Goal: Task Accomplishment & Management: Manage account settings

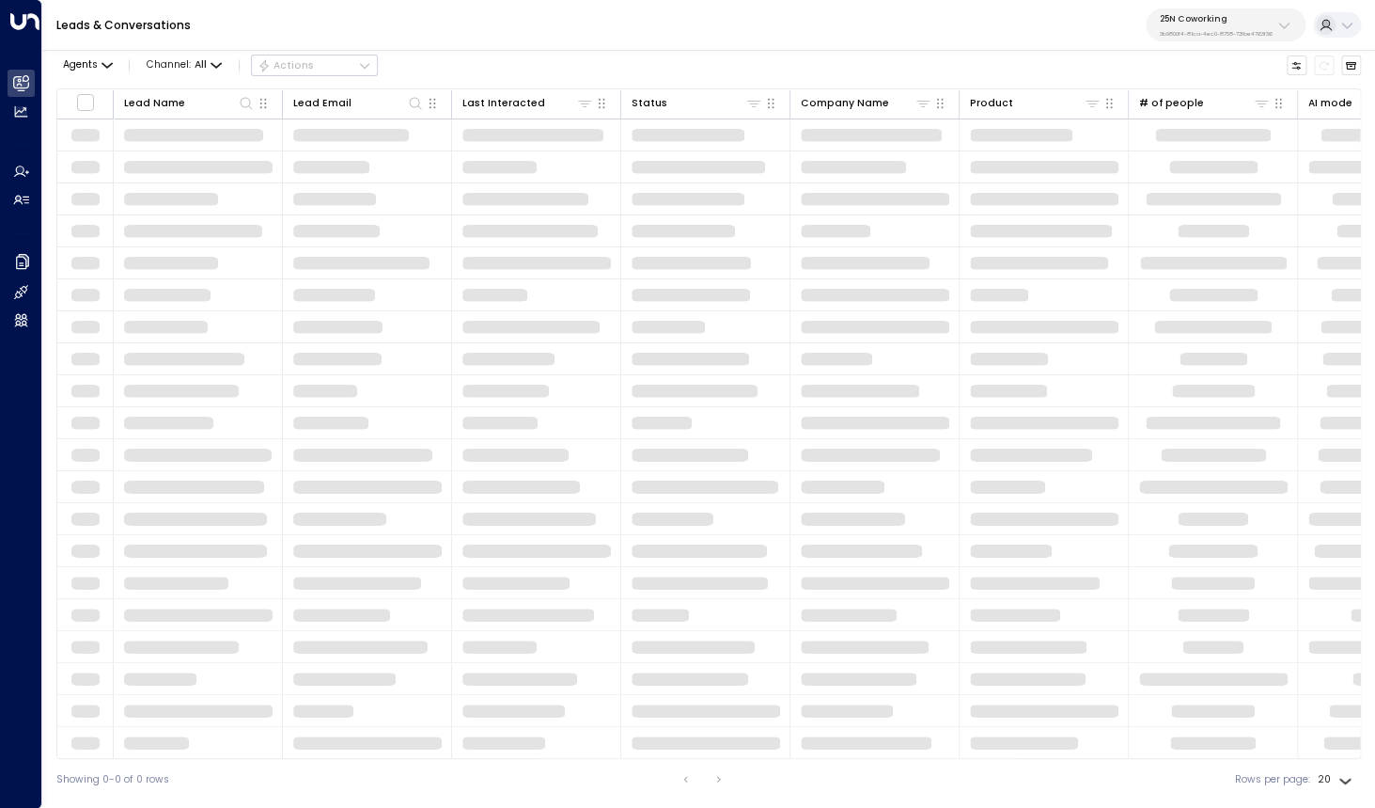
click at [1245, 26] on div "25N Coworking 3b9800f4-81ca-4ec0-8758-72fbe4763f36" at bounding box center [1216, 25] width 113 height 24
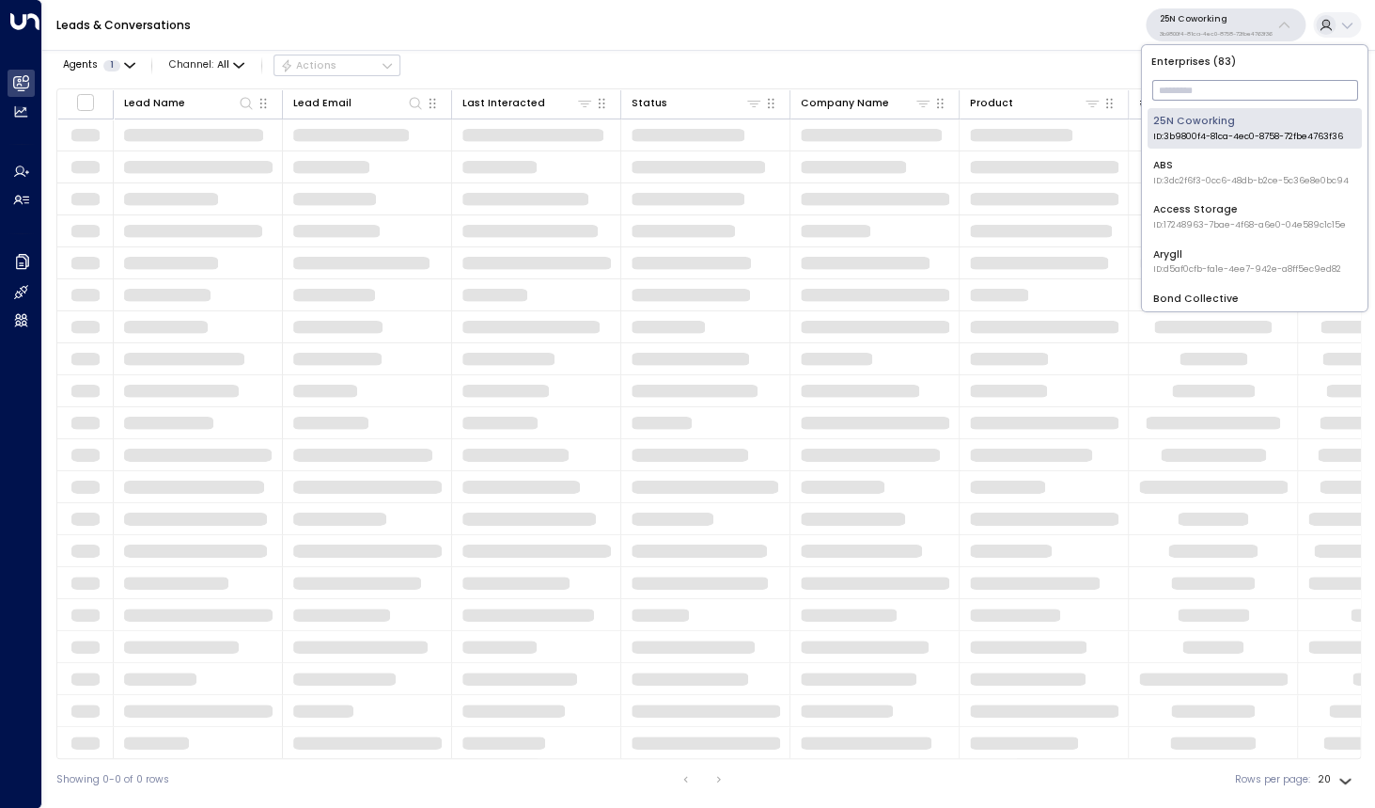
click at [1189, 89] on input "text" at bounding box center [1255, 90] width 206 height 30
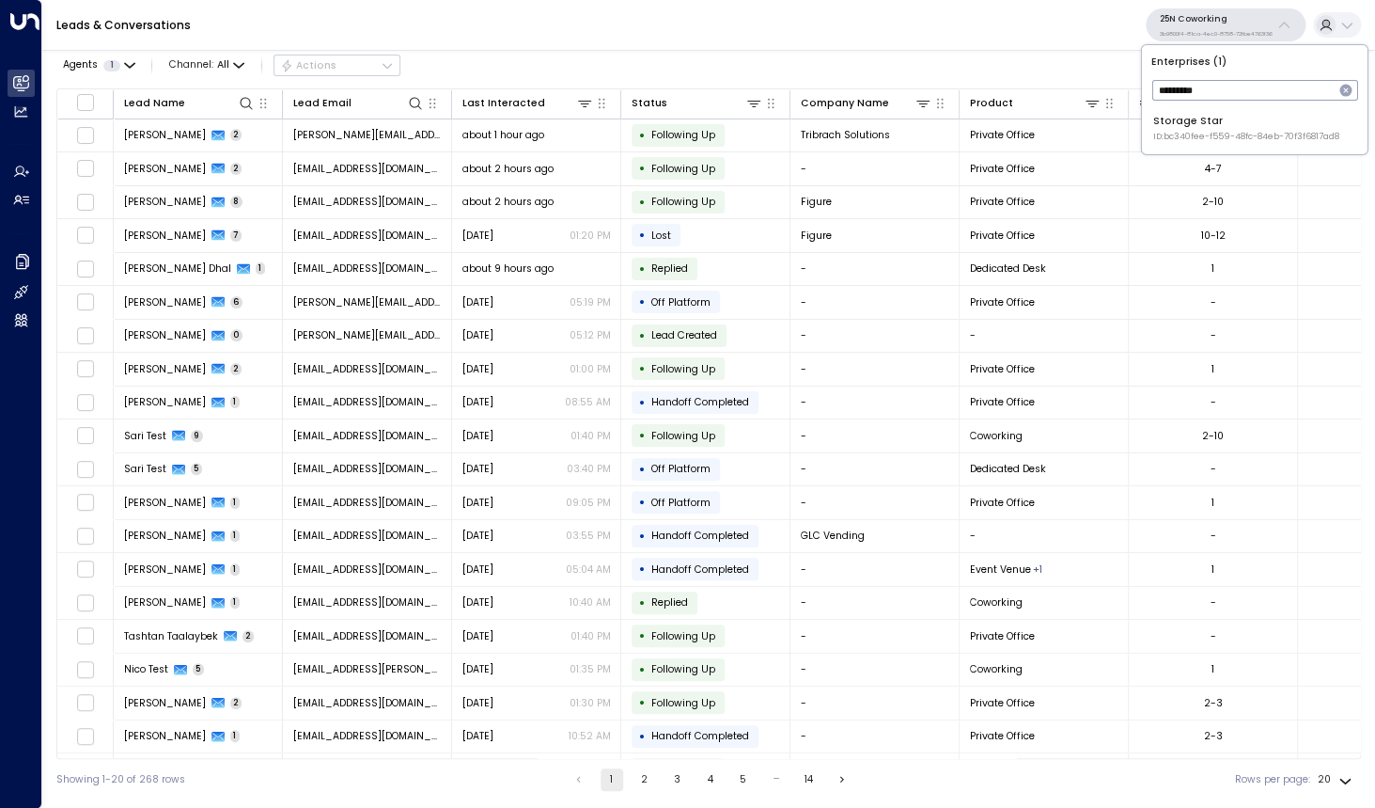
type input "*********"
click at [1147, 135] on div "Enterprises ( 1 ) ********* ​ Storage Star ID: bc340fee-f559-48fc-84eb-70f3f681…" at bounding box center [1255, 99] width 226 height 109
click at [1176, 136] on span "ID: bc340fee-f559-48fc-84eb-70f3f6817ad8" at bounding box center [1247, 137] width 186 height 13
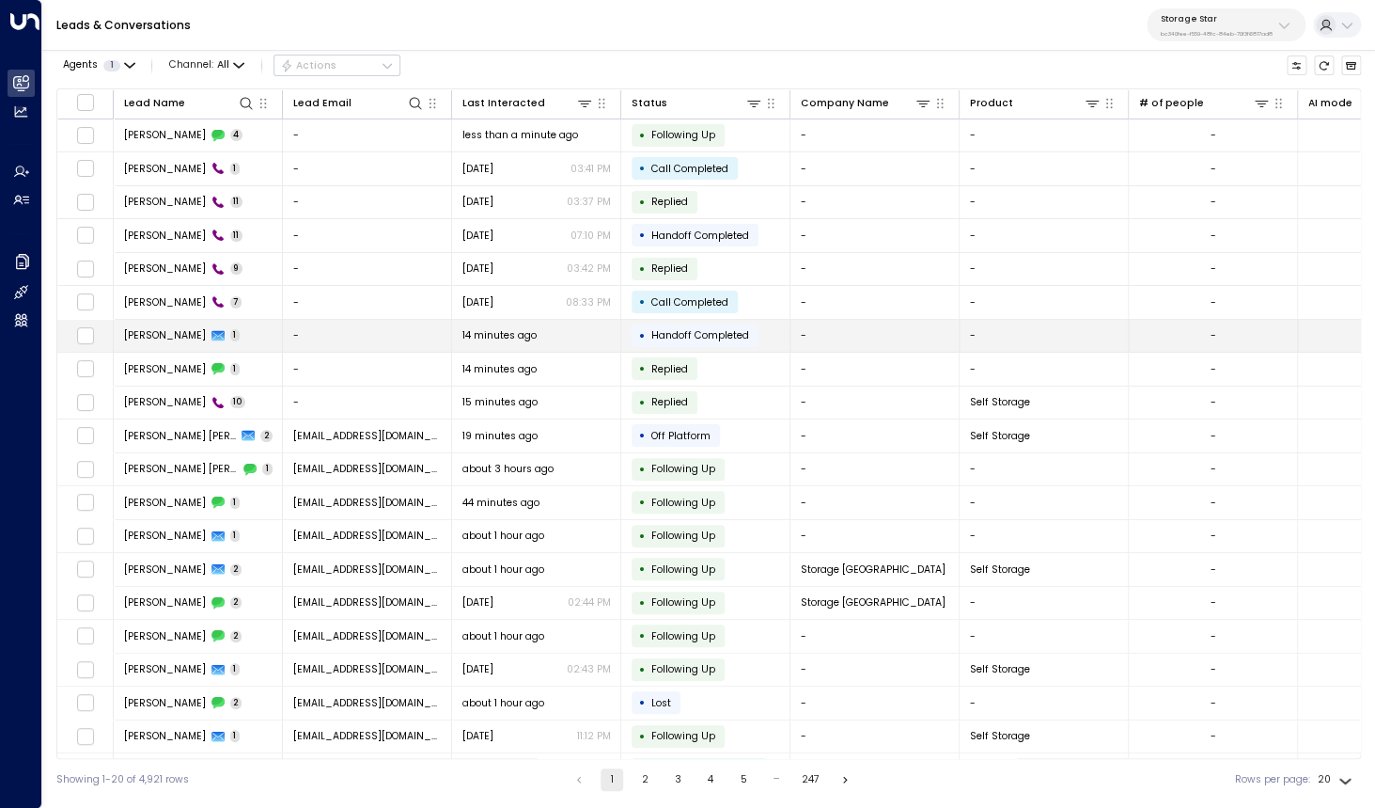
click at [143, 335] on span "Molly" at bounding box center [165, 335] width 82 height 14
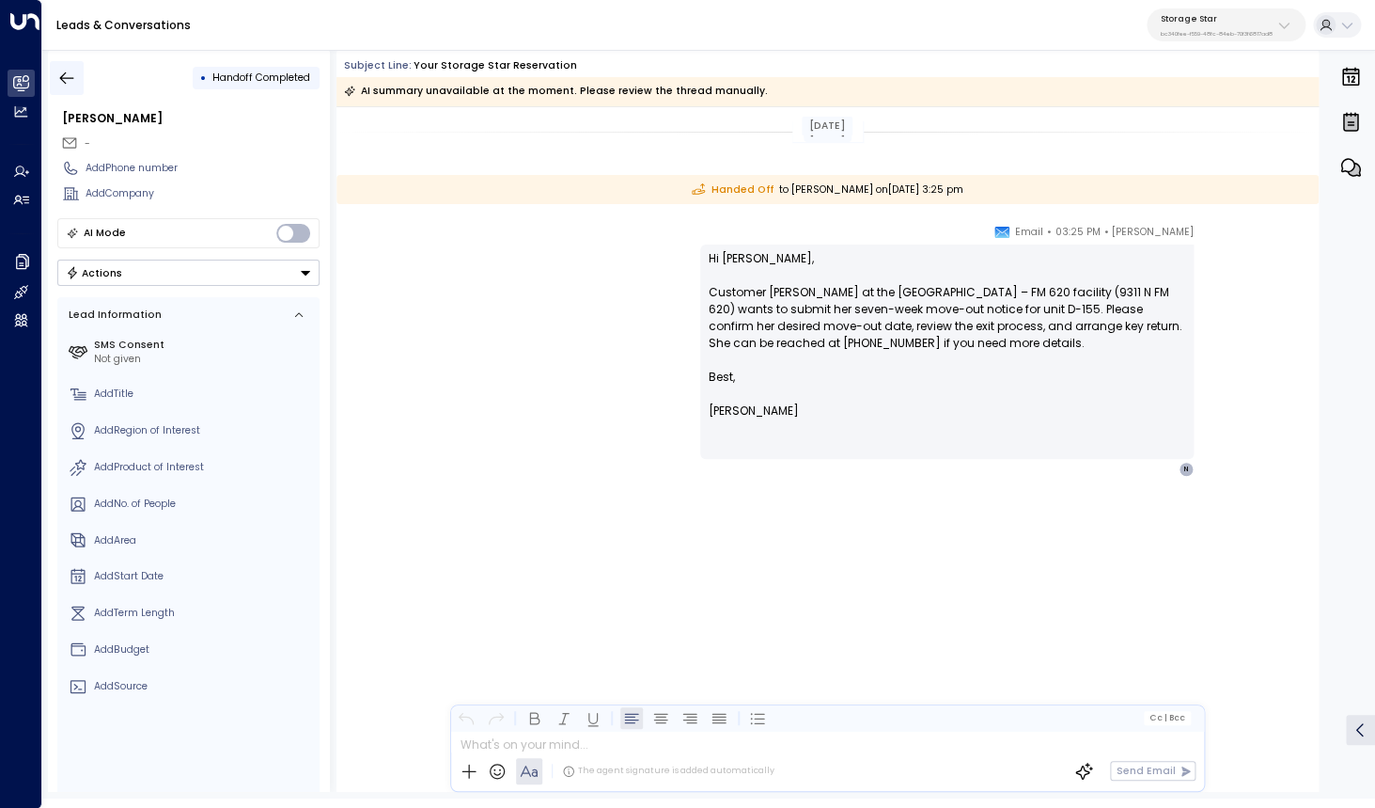
click at [64, 75] on icon "button" at bounding box center [67, 77] width 14 height 12
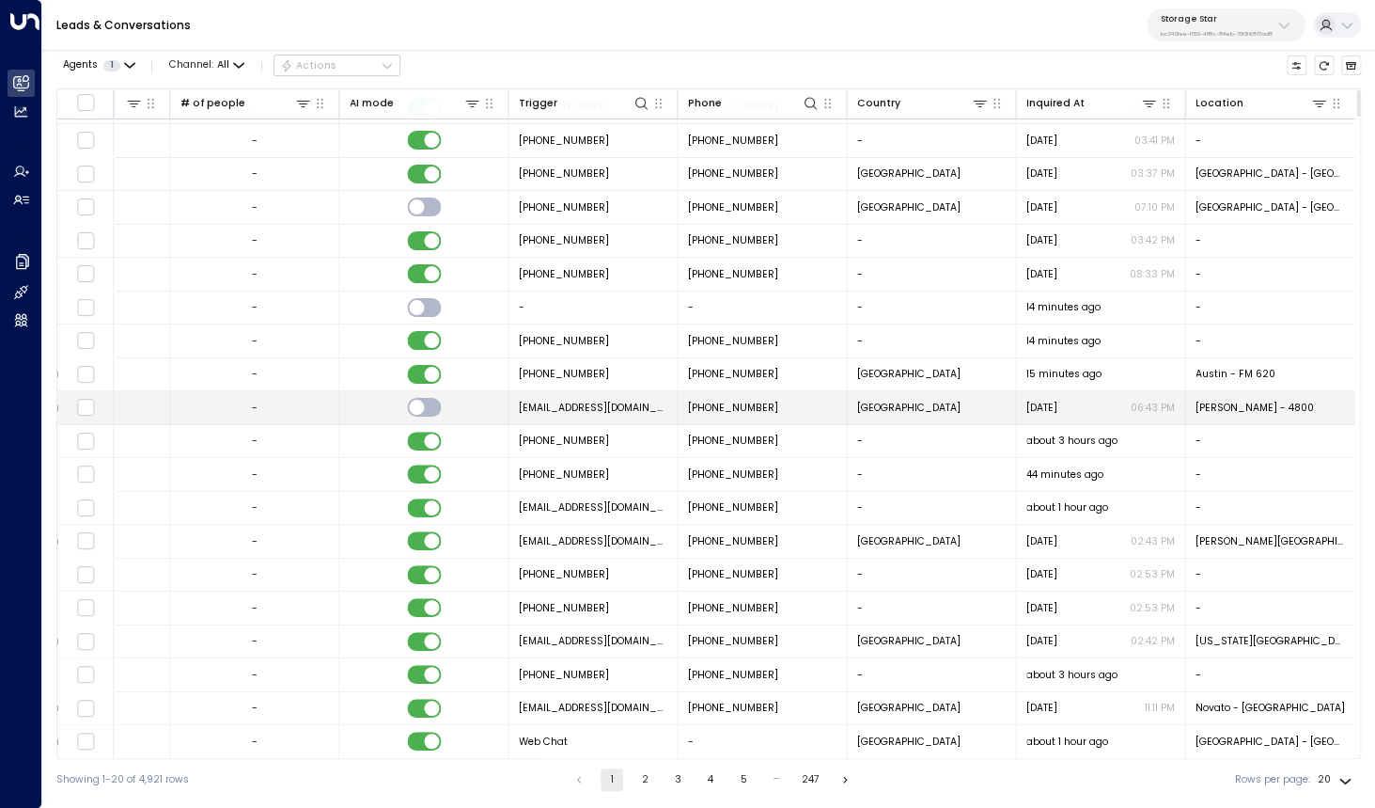
scroll to position [29, 959]
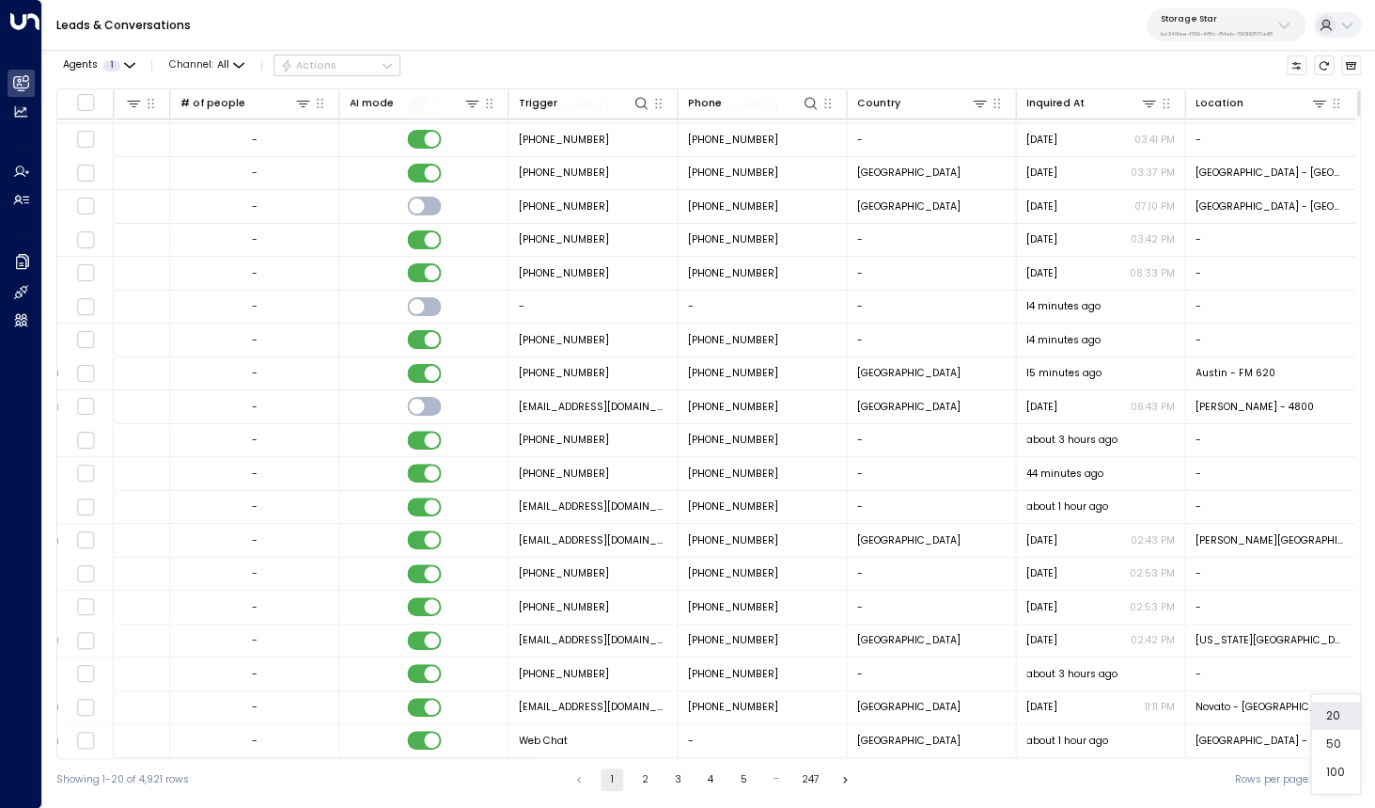
click at [1351, 781] on body "Overview Leads & Conversations Leads & Conversations Analytics Analytics Agents…" at bounding box center [687, 400] width 1375 height 800
click at [1332, 770] on li "100" at bounding box center [1335, 772] width 49 height 28
type input "***"
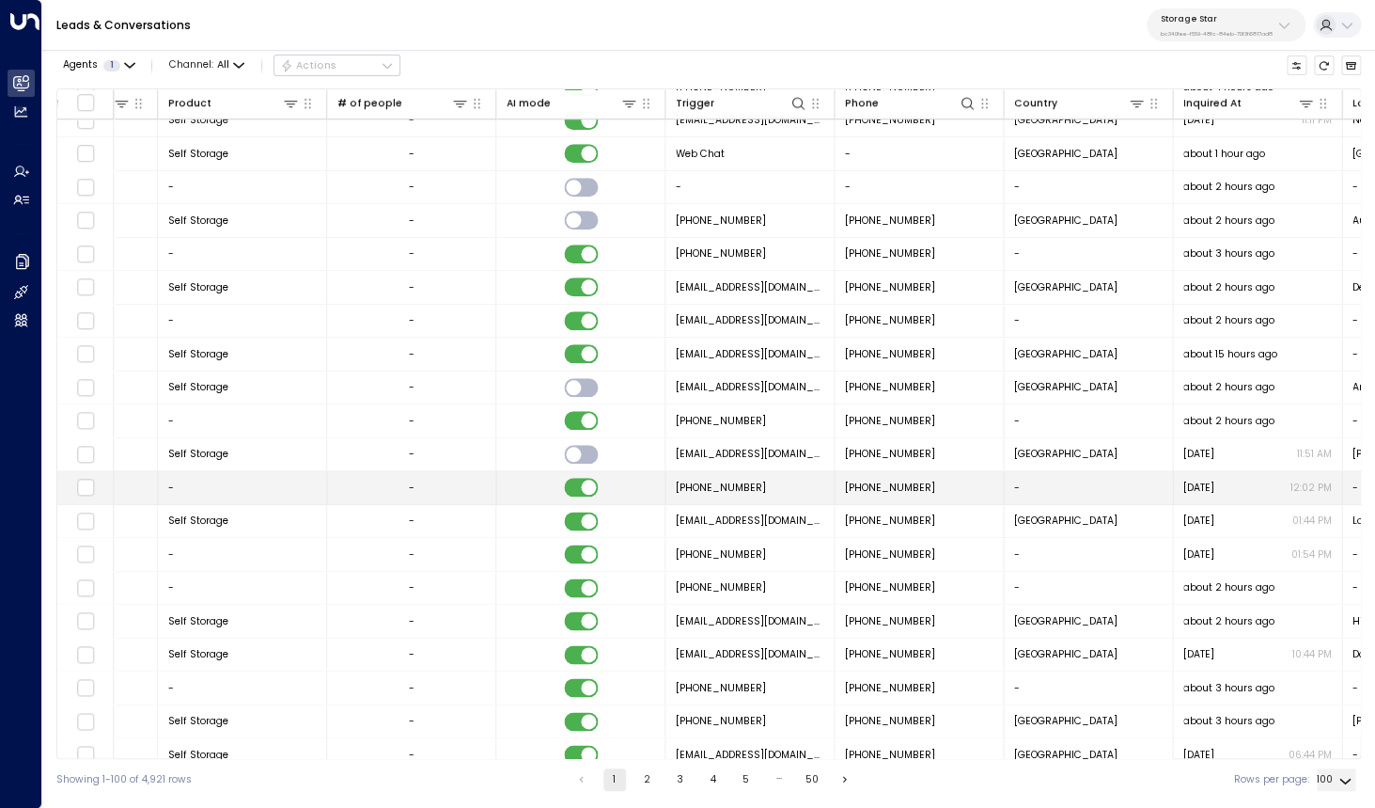
scroll to position [616, 959]
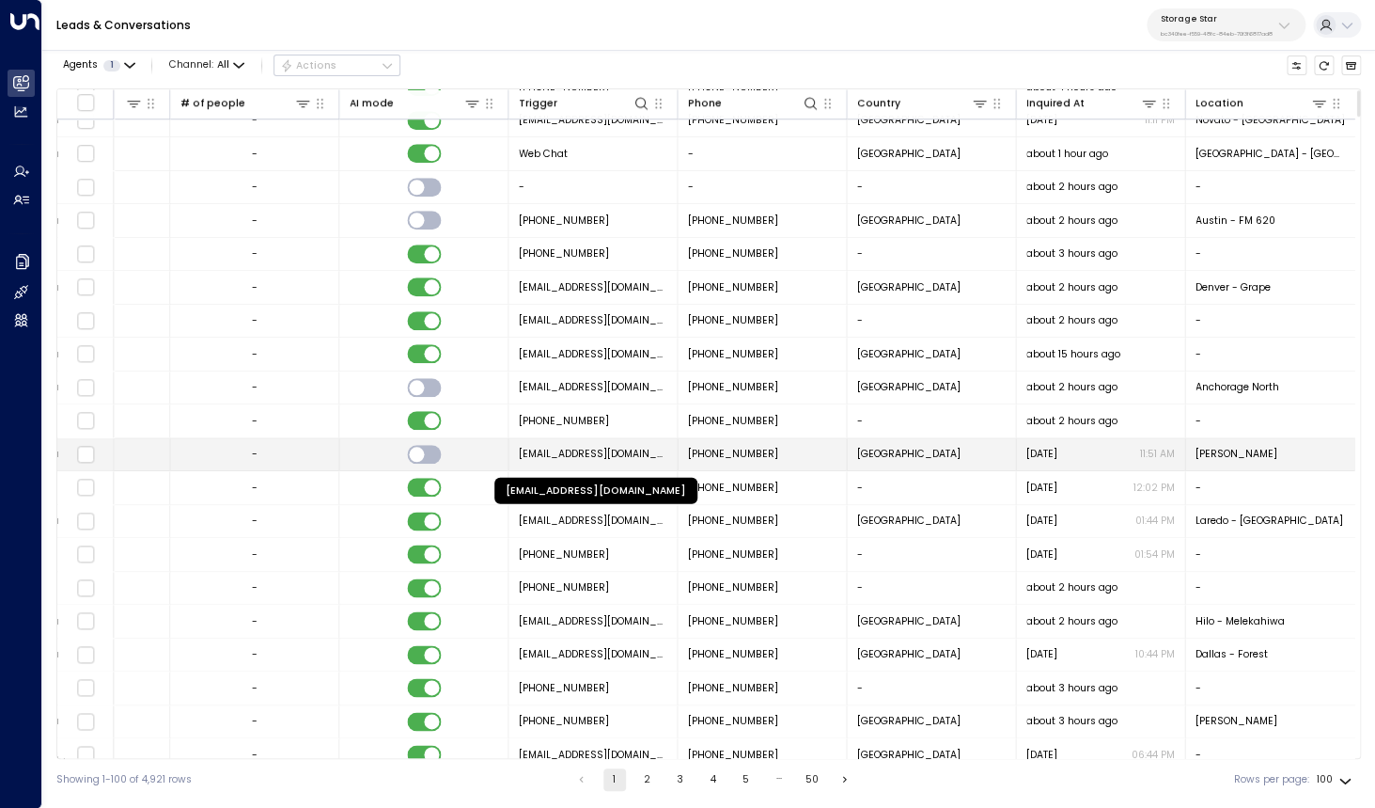
click at [567, 457] on span "[EMAIL_ADDRESS][DOMAIN_NAME]" at bounding box center [593, 454] width 149 height 14
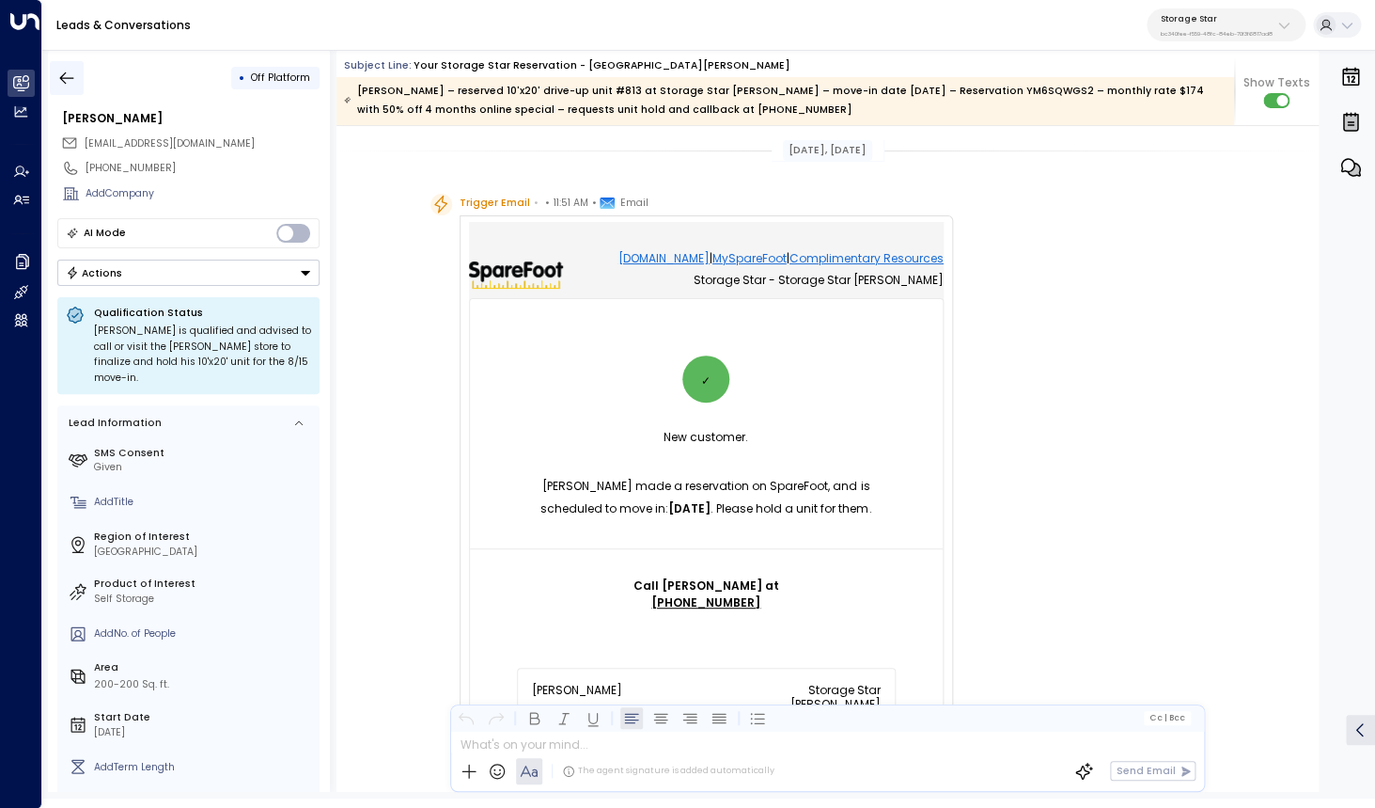
click at [66, 84] on icon "button" at bounding box center [66, 78] width 19 height 19
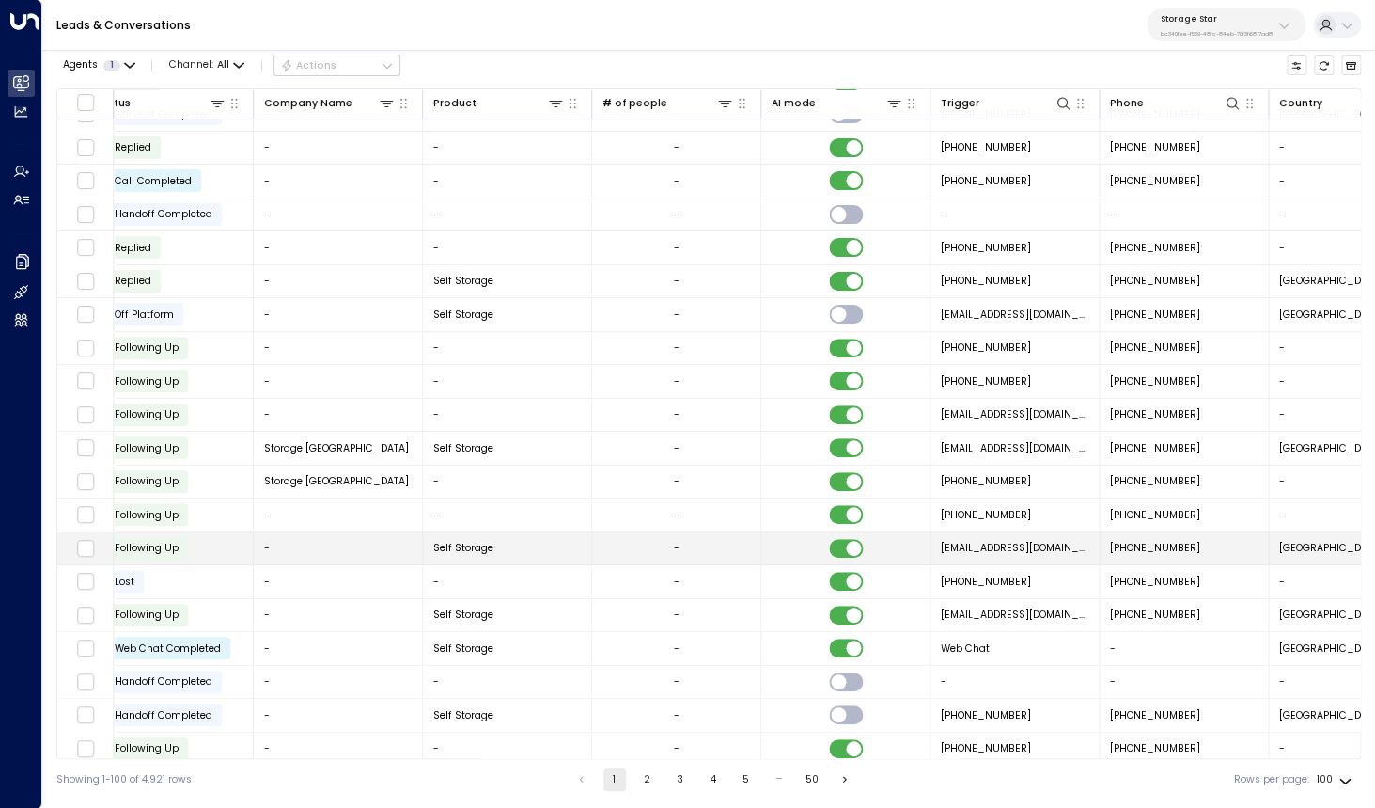
scroll to position [121, 959]
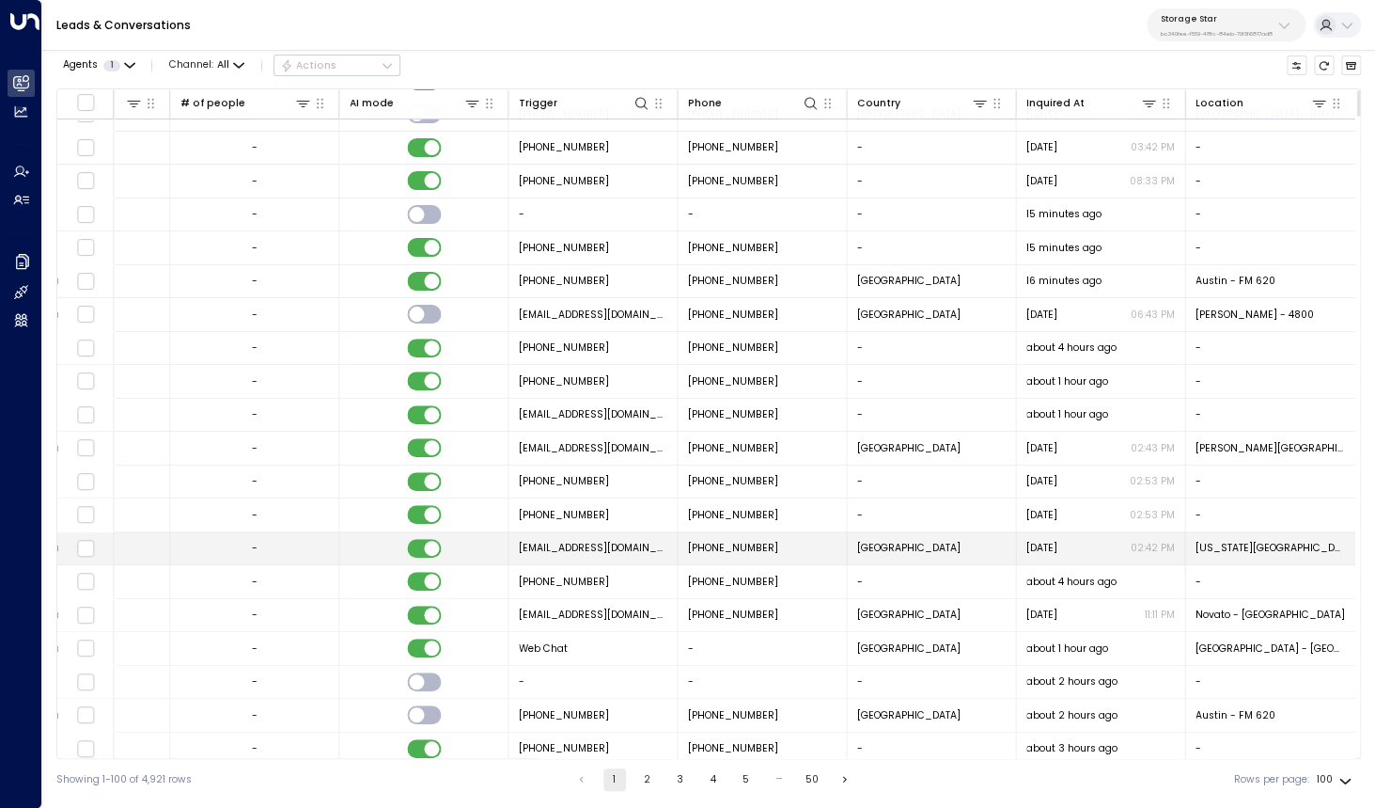
click at [552, 550] on span "noreply@storagely.io" at bounding box center [593, 548] width 149 height 14
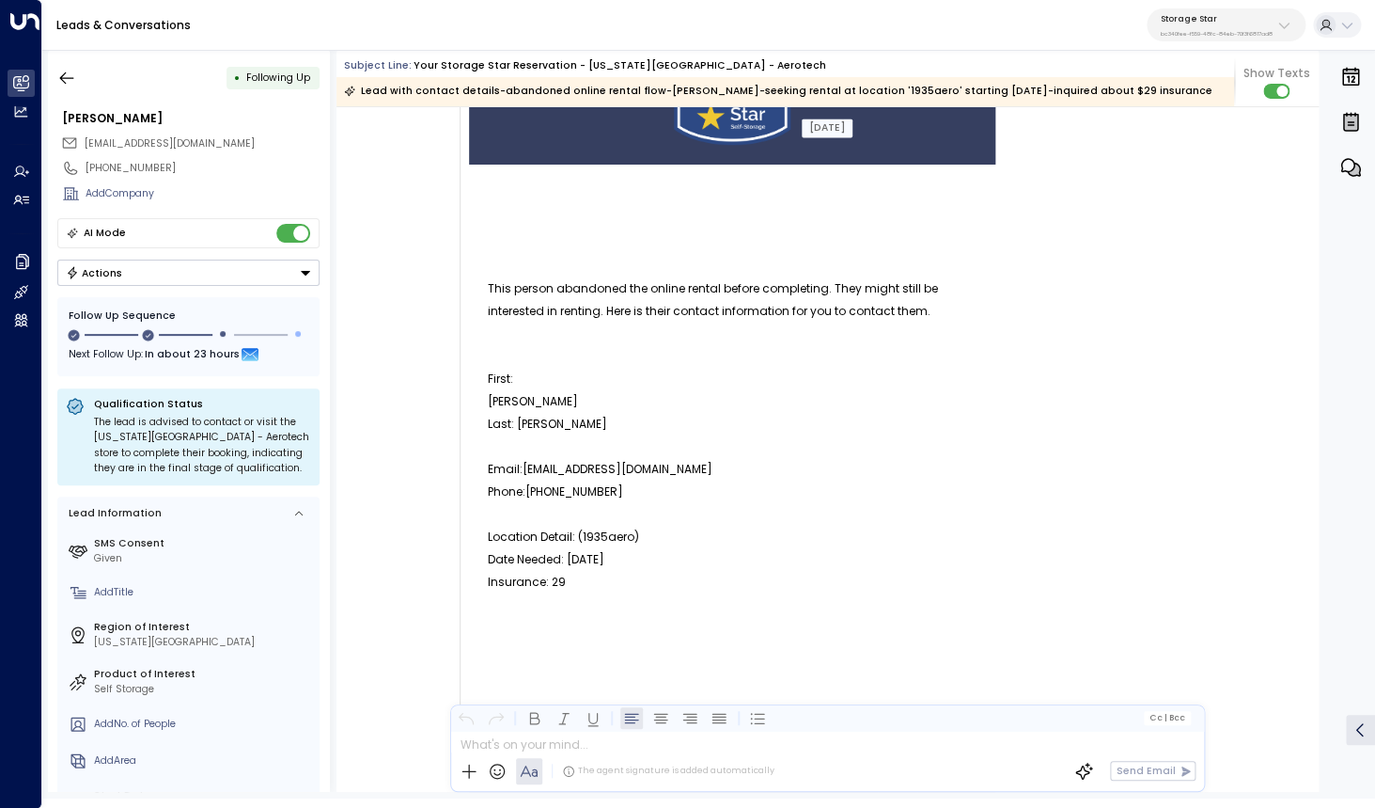
scroll to position [158, 0]
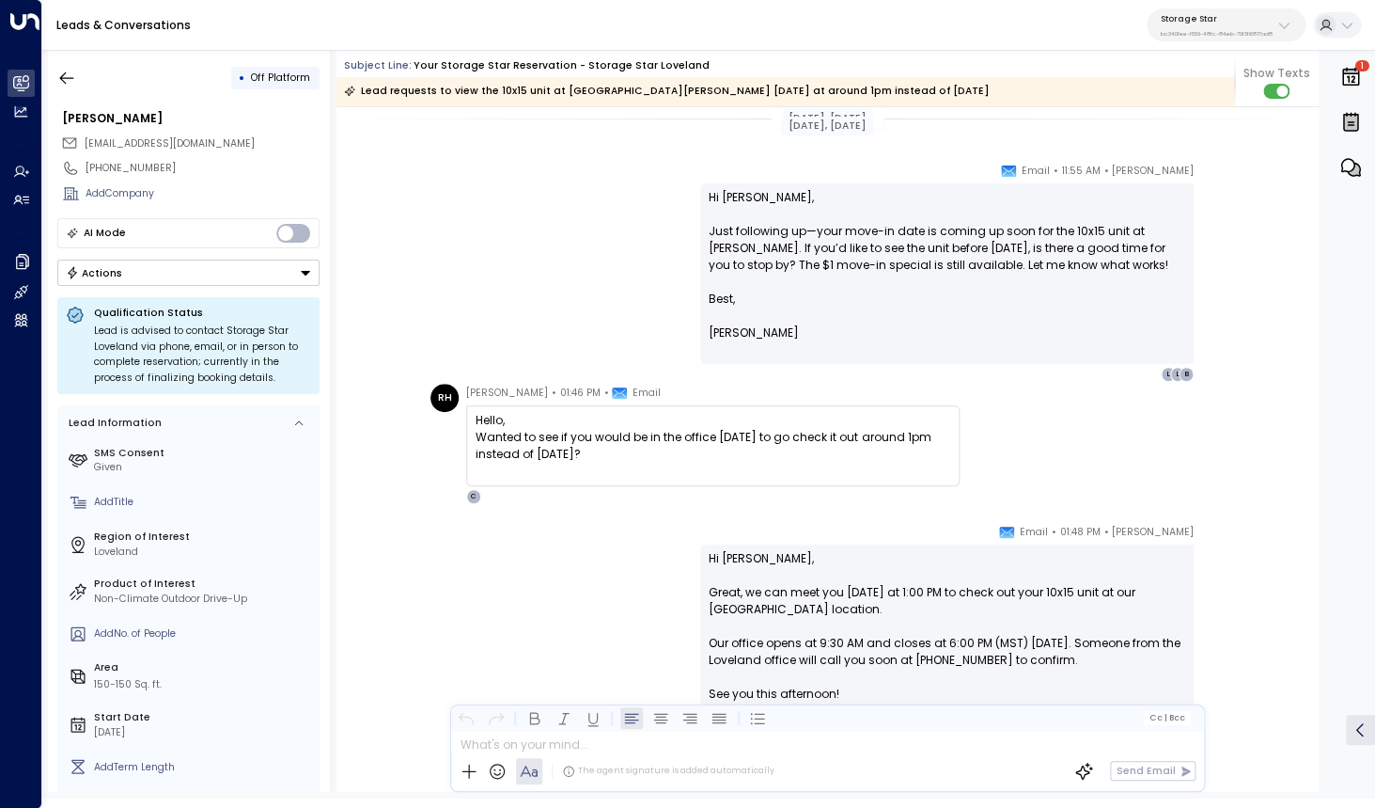
scroll to position [2569, 0]
click at [526, 448] on div "Wanted to see if you would be in the office [DATE] to go check it out around 1p…" at bounding box center [713, 444] width 475 height 34
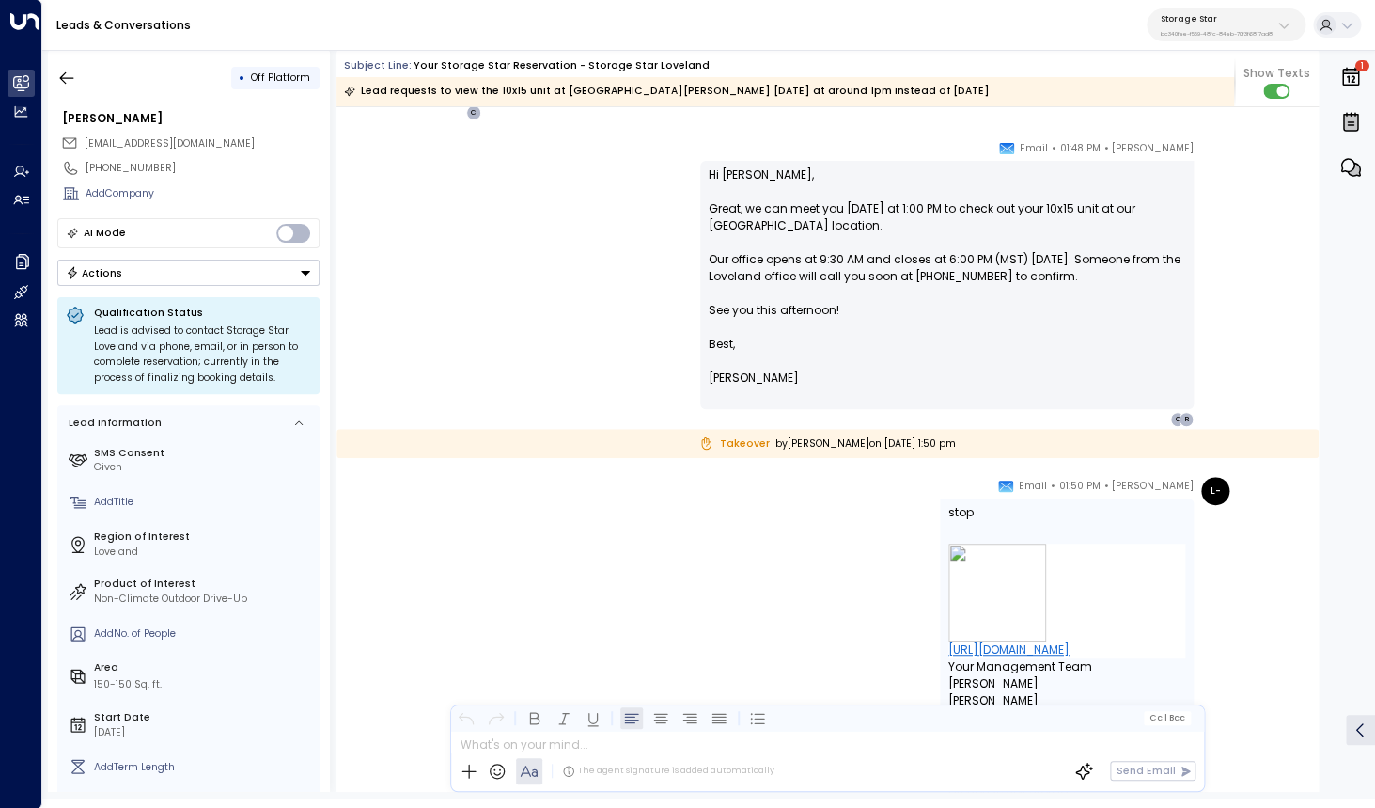
scroll to position [2959, 0]
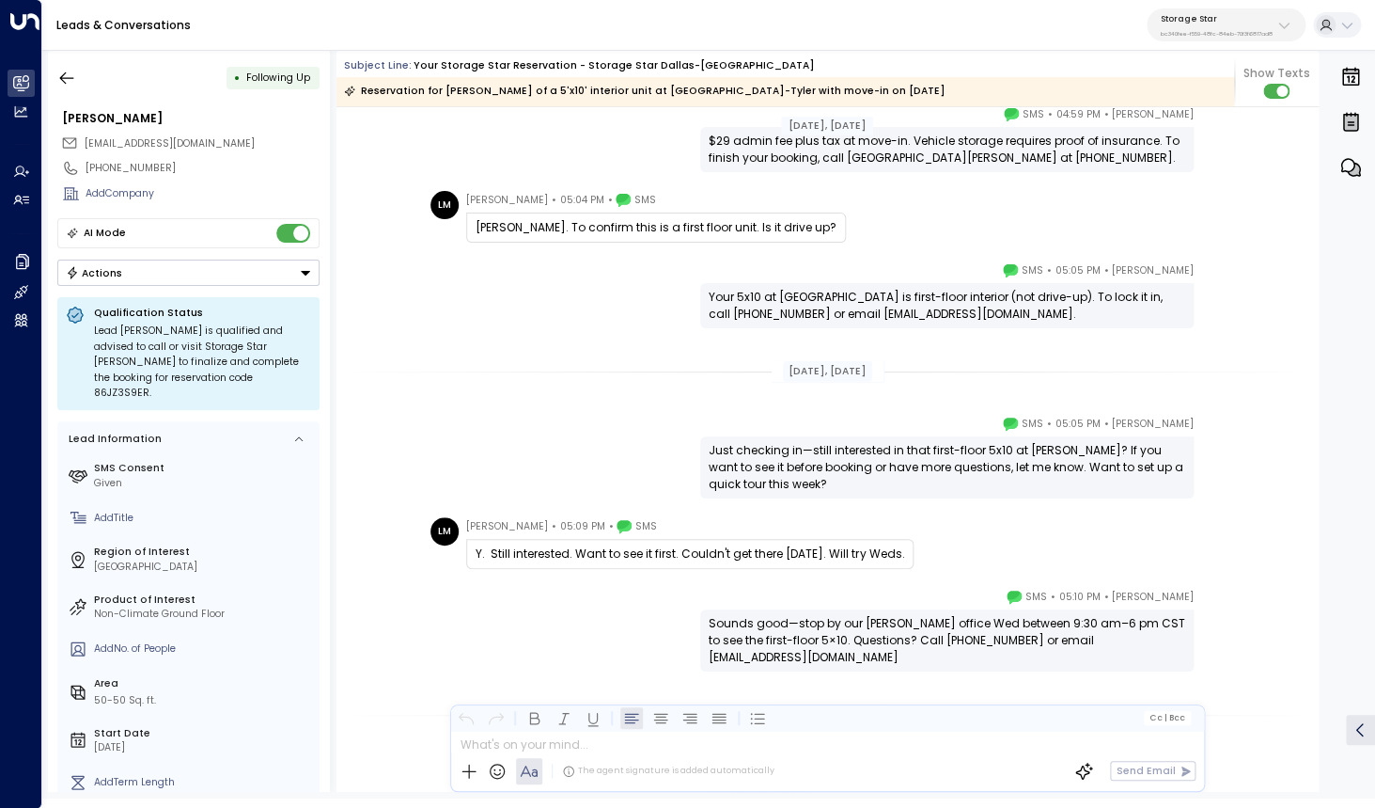
scroll to position [1976, 0]
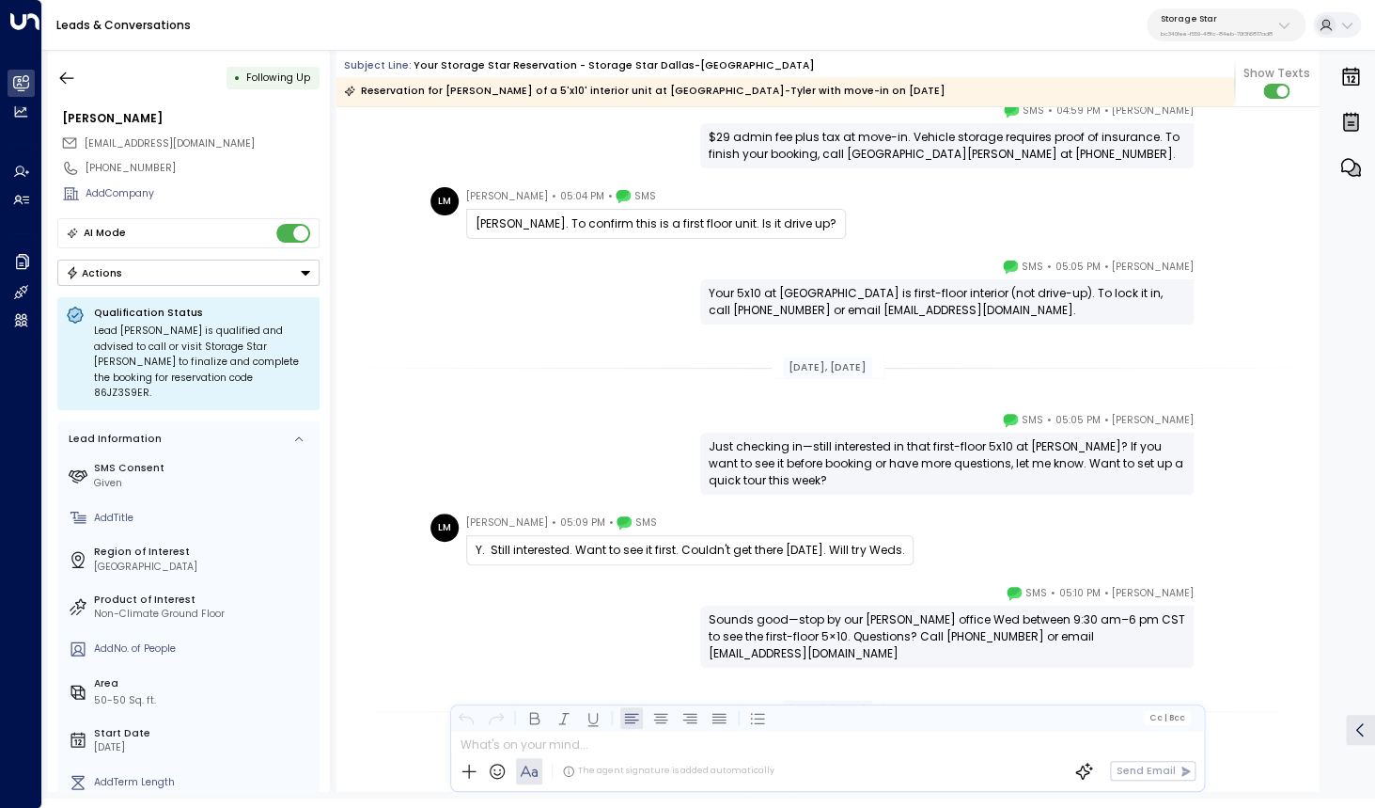
click at [640, 552] on div "Y. Still interested. Want to see it first. Couldn't get there [DATE]. Will try …" at bounding box center [690, 550] width 429 height 17
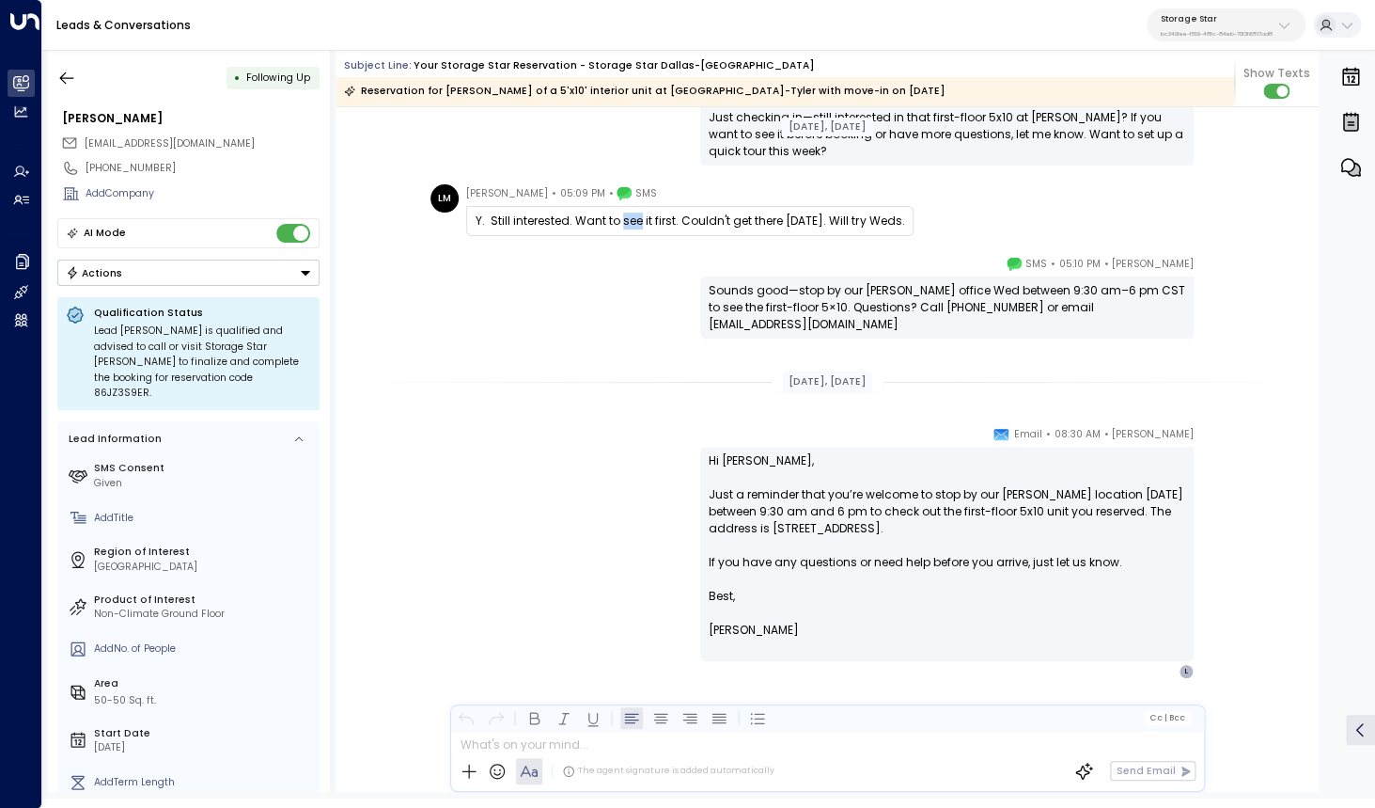
scroll to position [2317, 0]
